Goal: Check status: Check status

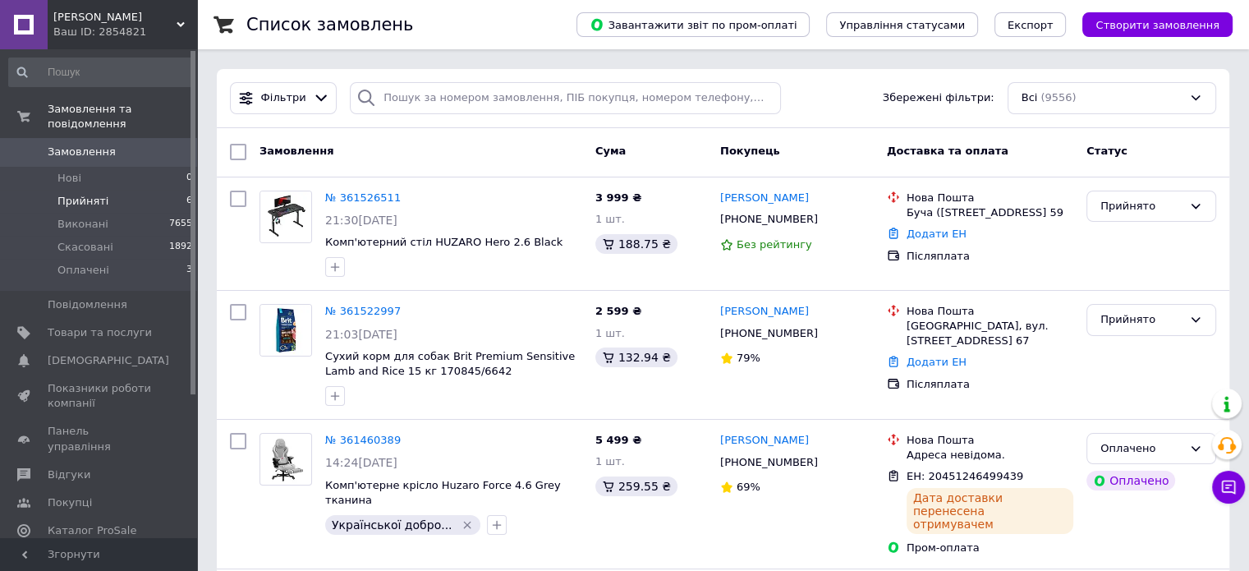
click at [96, 194] on span "Прийняті" at bounding box center [82, 201] width 51 height 15
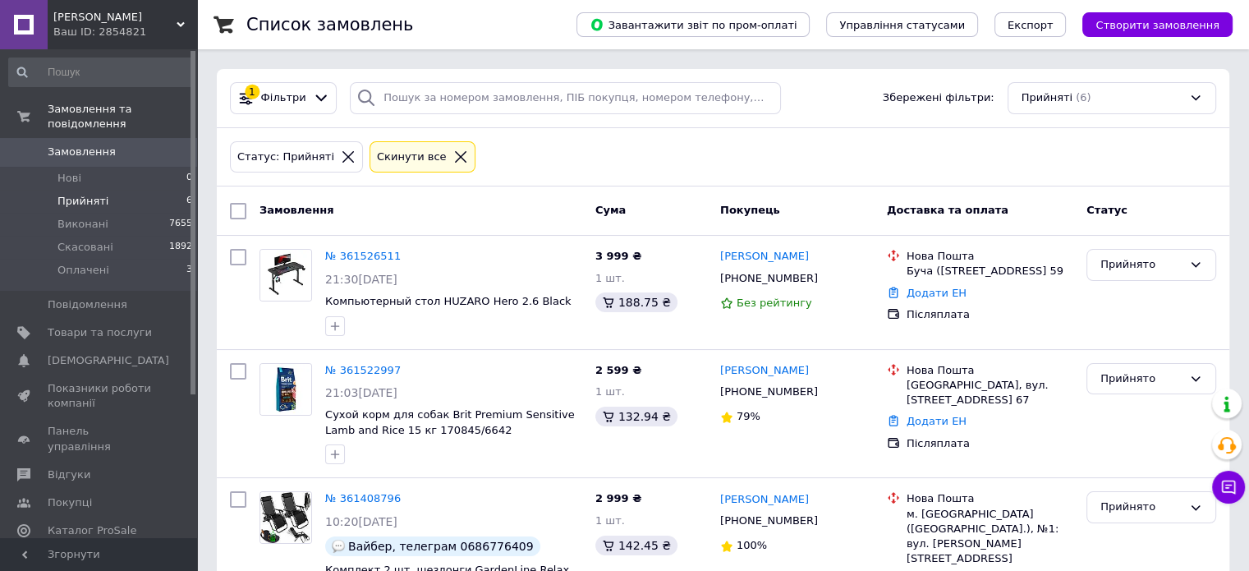
click at [96, 138] on link "Замовлення 0" at bounding box center [101, 152] width 202 height 28
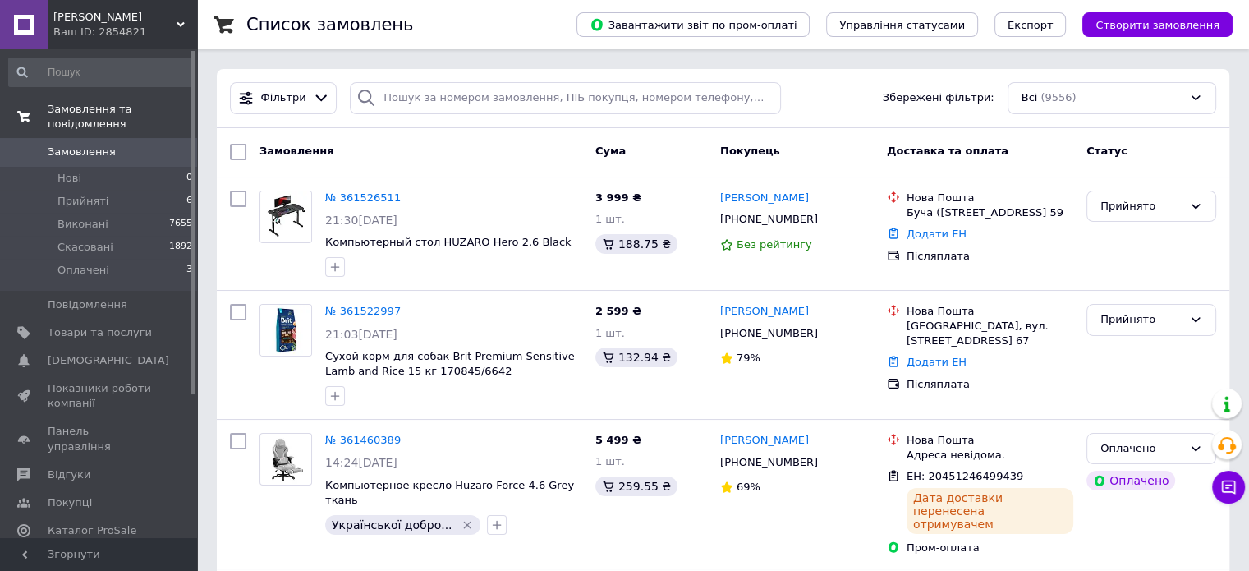
click at [62, 115] on span "Замовлення та повідомлення" at bounding box center [122, 117] width 149 height 30
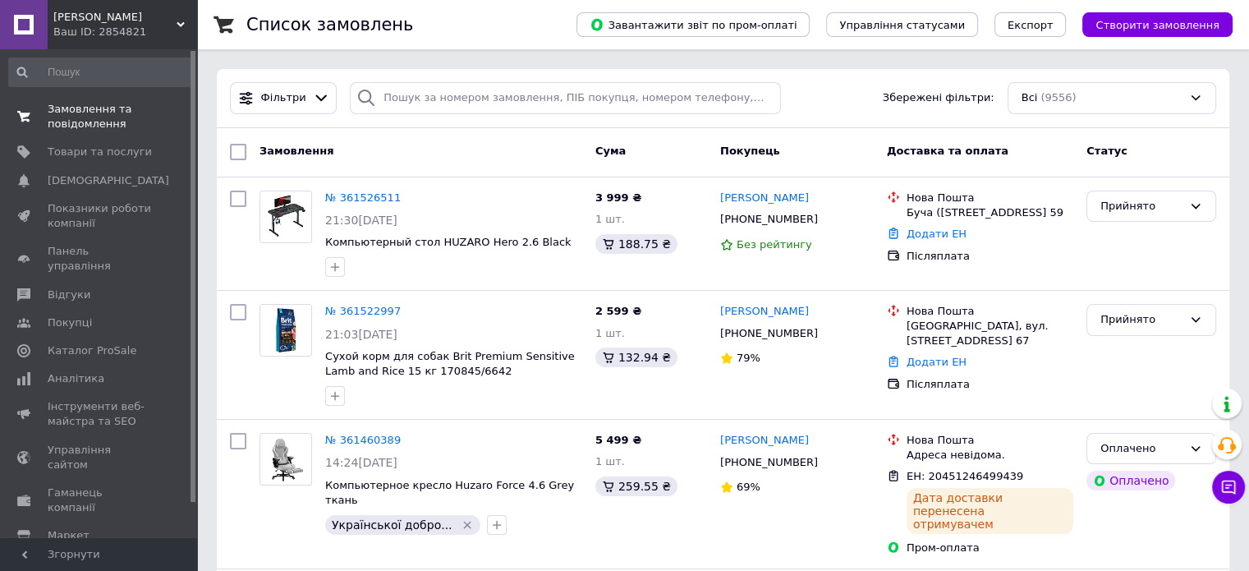
click at [69, 114] on span "Замовлення та повідомлення" at bounding box center [100, 117] width 104 height 30
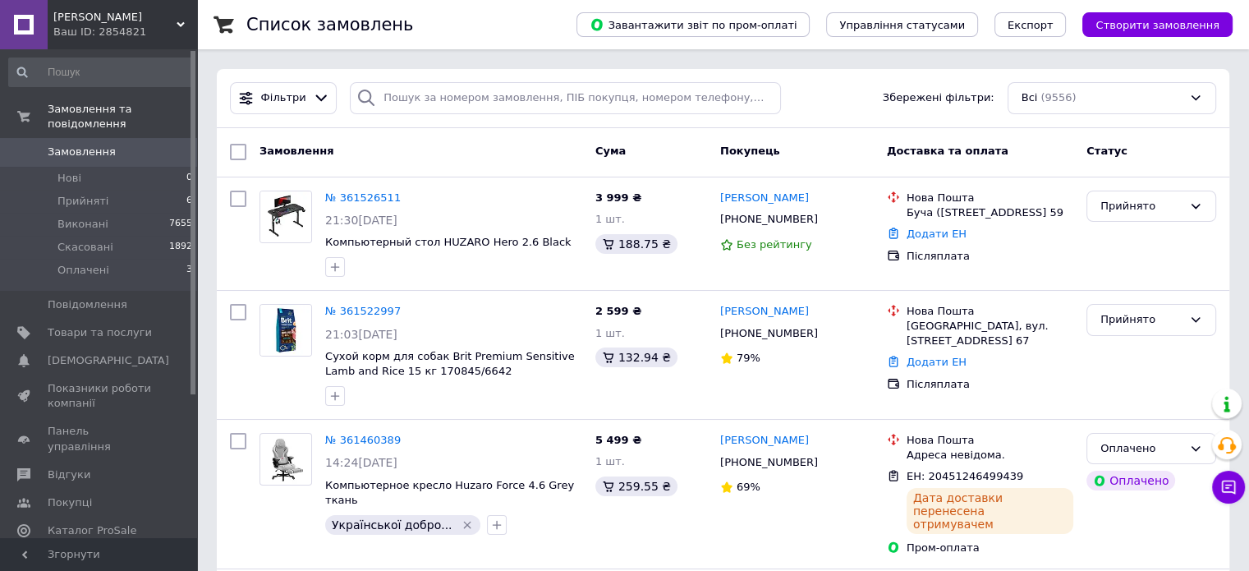
drag, startPoint x: 73, startPoint y: 144, endPoint x: 82, endPoint y: 138, distance: 10.7
click at [74, 145] on link "Замовлення 0" at bounding box center [101, 152] width 202 height 28
click at [108, 190] on li "Прийняті 6" at bounding box center [101, 201] width 202 height 23
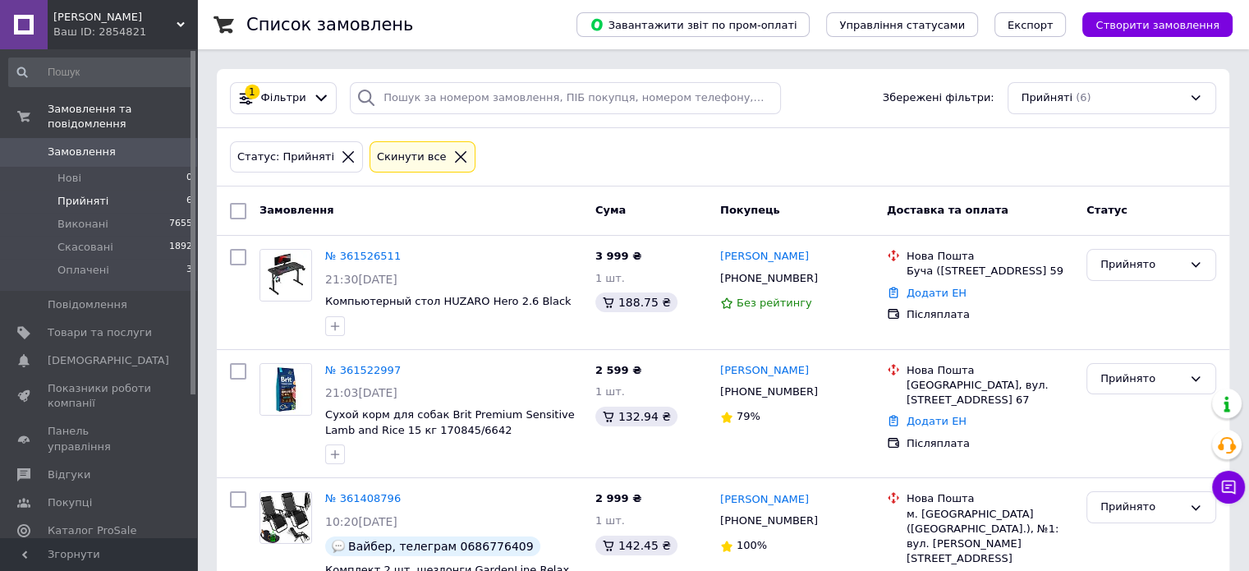
click at [104, 145] on span "Замовлення" at bounding box center [82, 152] width 68 height 15
